Goal: Task Accomplishment & Management: Complete application form

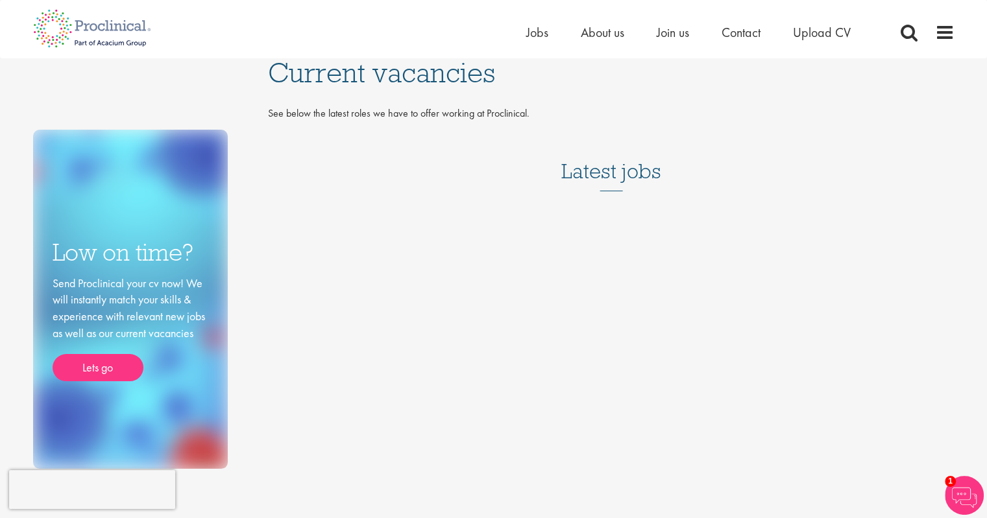
click at [649, 178] on h3 "Latest jobs" at bounding box center [611, 160] width 100 height 64
click at [533, 29] on span "Jobs" at bounding box center [537, 32] width 22 height 17
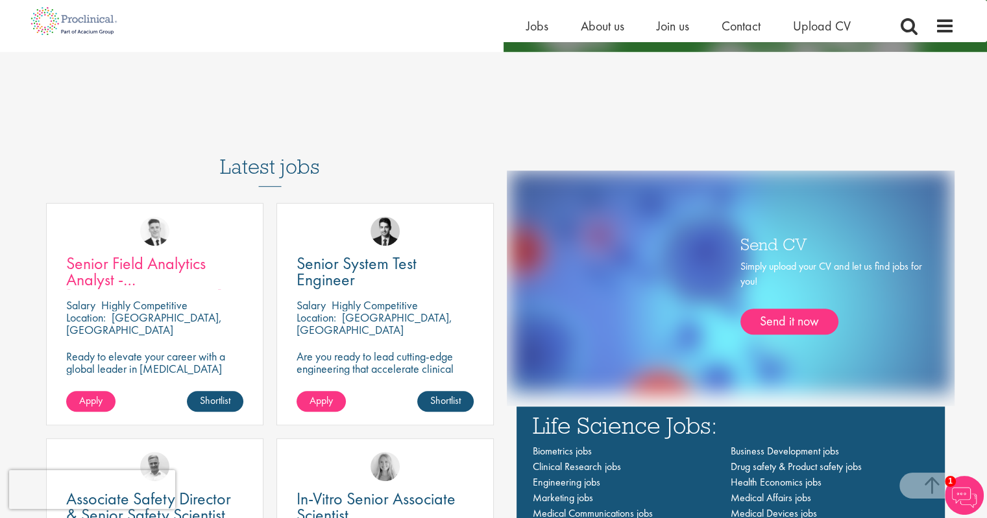
scroll to position [764, 0]
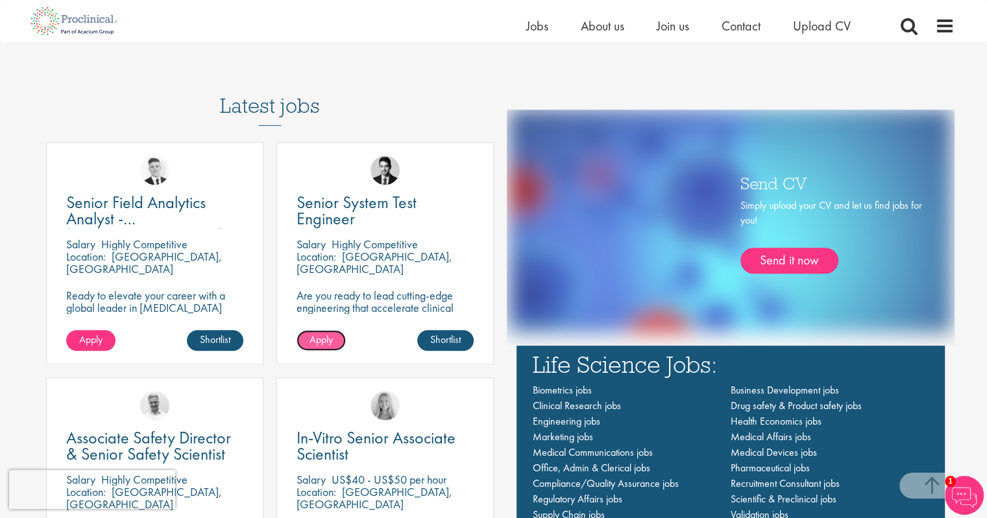
click at [319, 337] on span "Apply" at bounding box center [320, 340] width 23 height 14
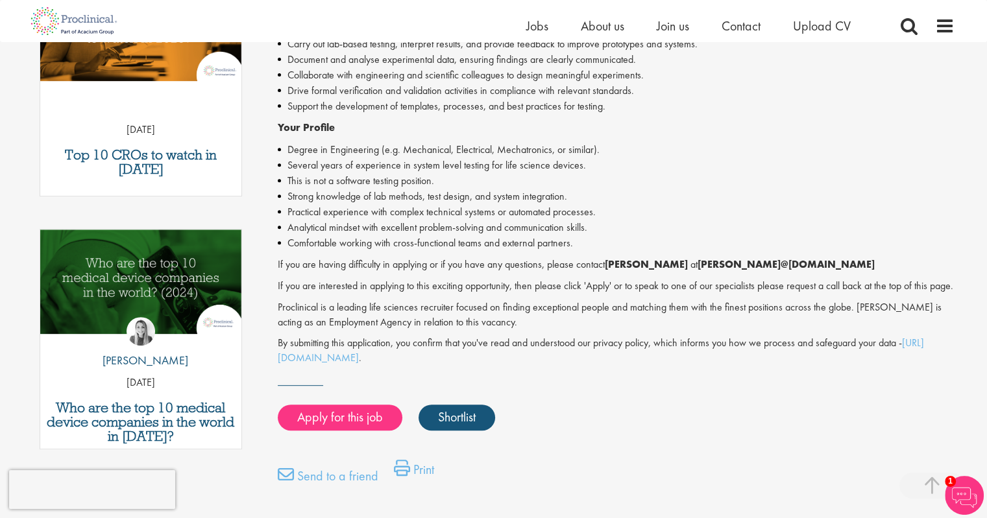
scroll to position [496, 0]
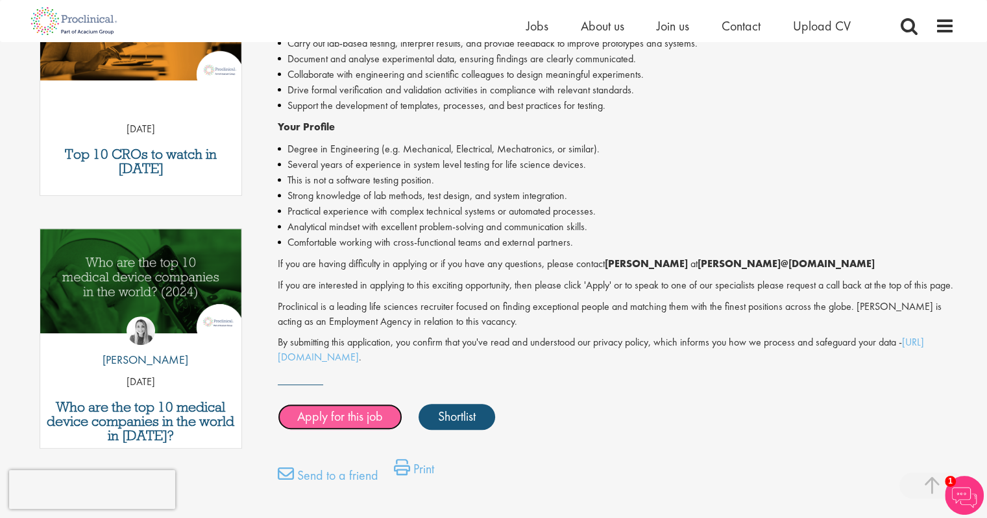
click at [339, 428] on link "Apply for this job" at bounding box center [340, 417] width 125 height 26
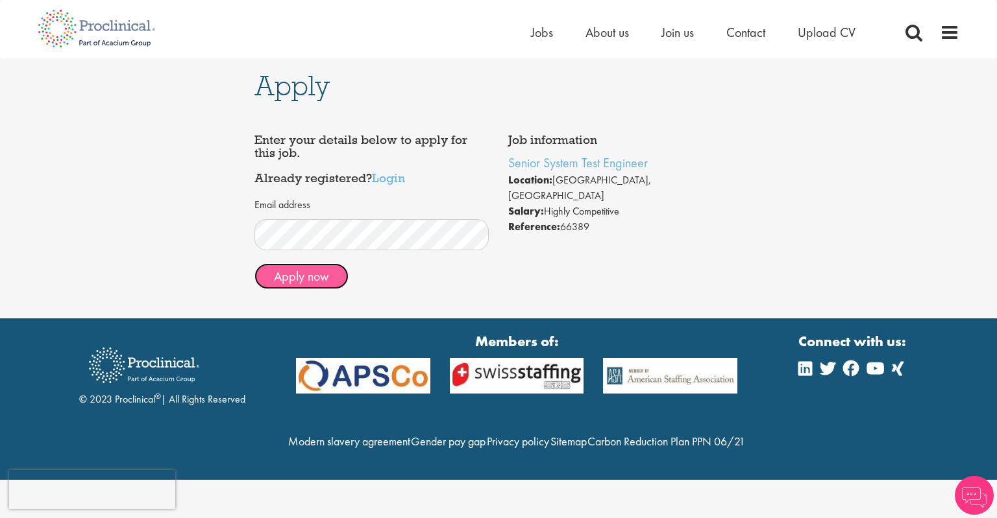
click at [320, 275] on button "Apply now" at bounding box center [301, 276] width 94 height 26
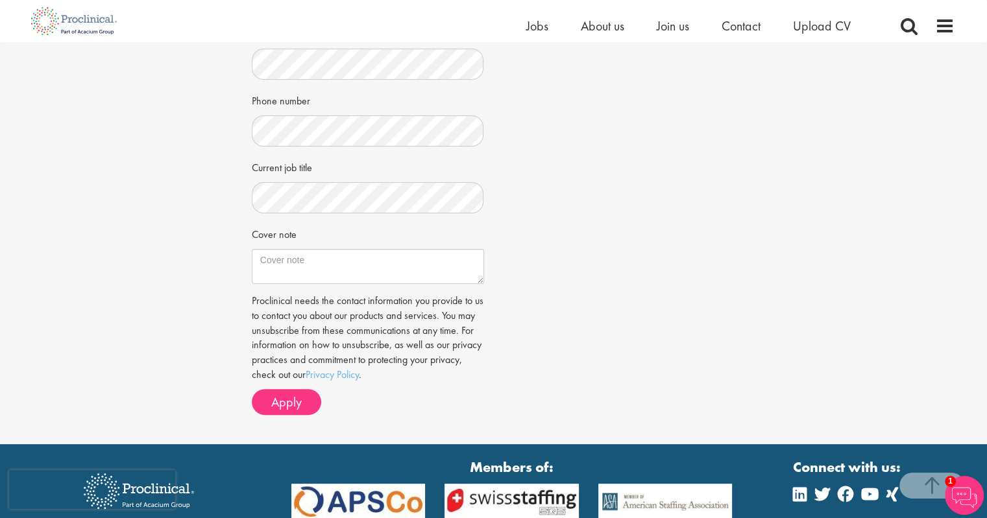
scroll to position [326, 0]
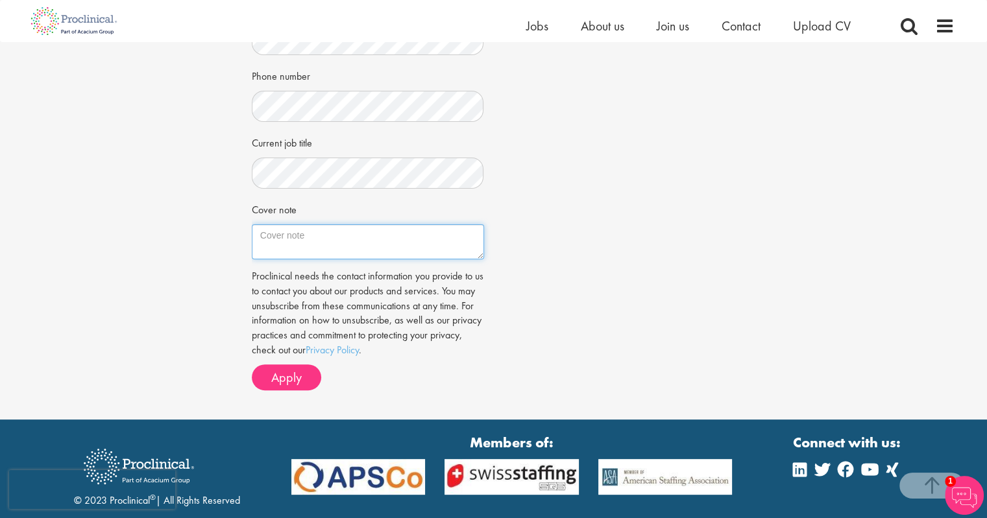
click at [331, 230] on textarea "Cover note" at bounding box center [368, 241] width 232 height 35
paste textarea "I am writing to express my strong interest in Senior System Test Engineer, at P…"
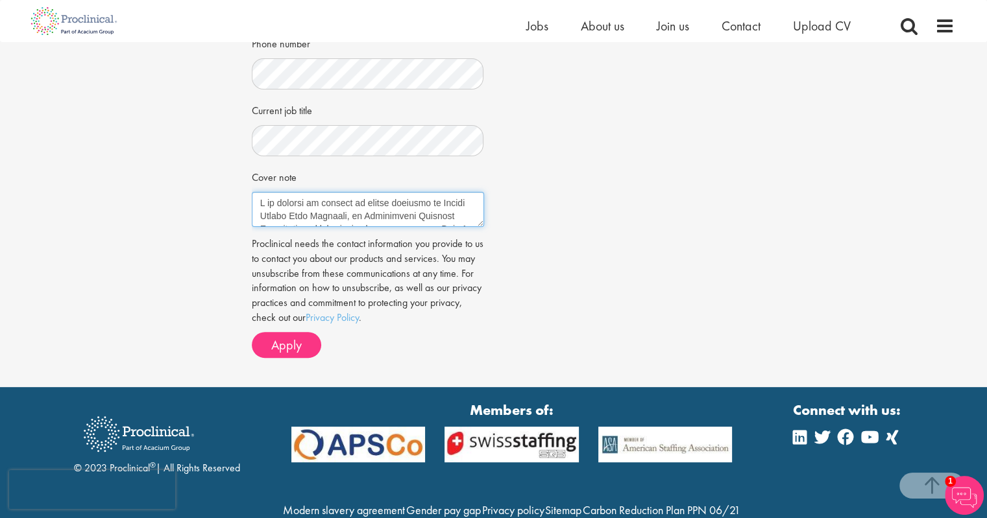
scroll to position [361, 0]
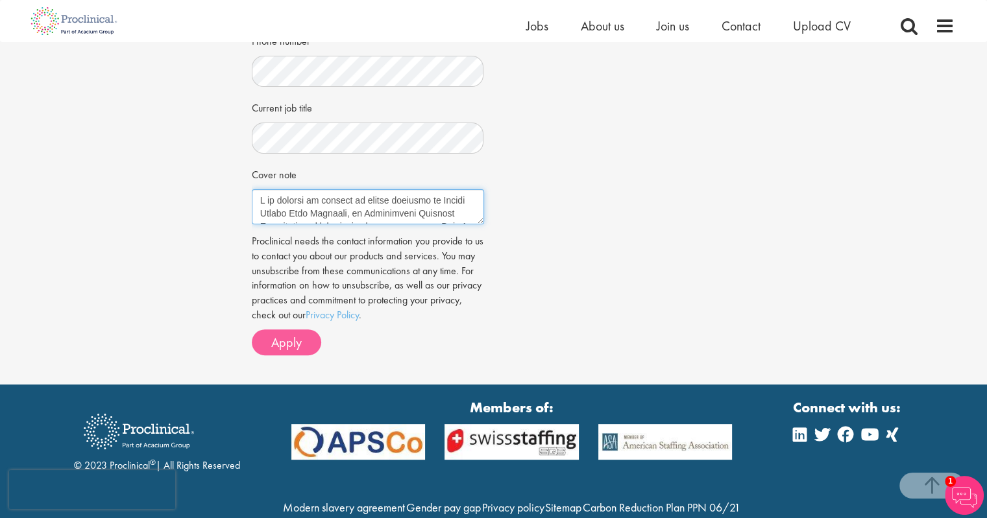
type textarea "I am writing to express my strong interest in Senior System Test Engineer, at P…"
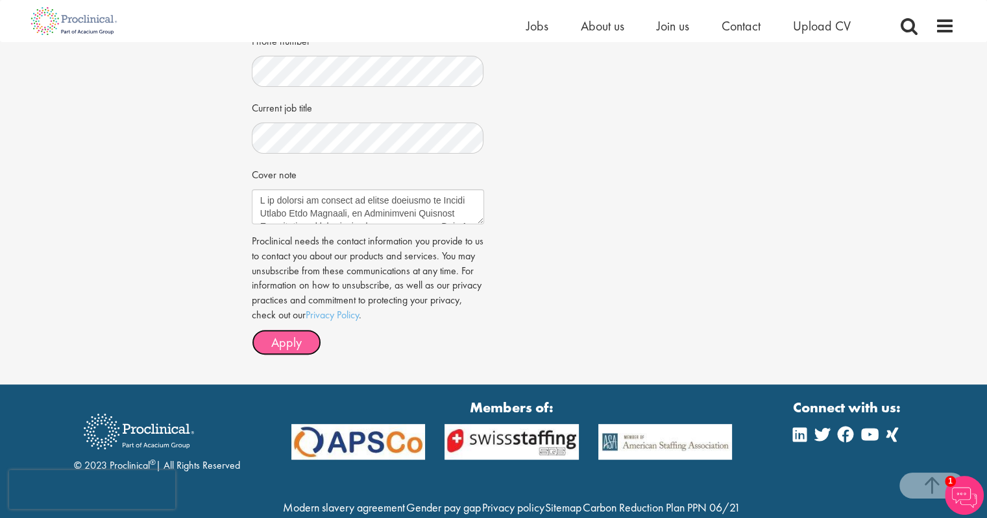
click at [289, 346] on span "Apply" at bounding box center [286, 342] width 30 height 17
